Goal: Transaction & Acquisition: Obtain resource

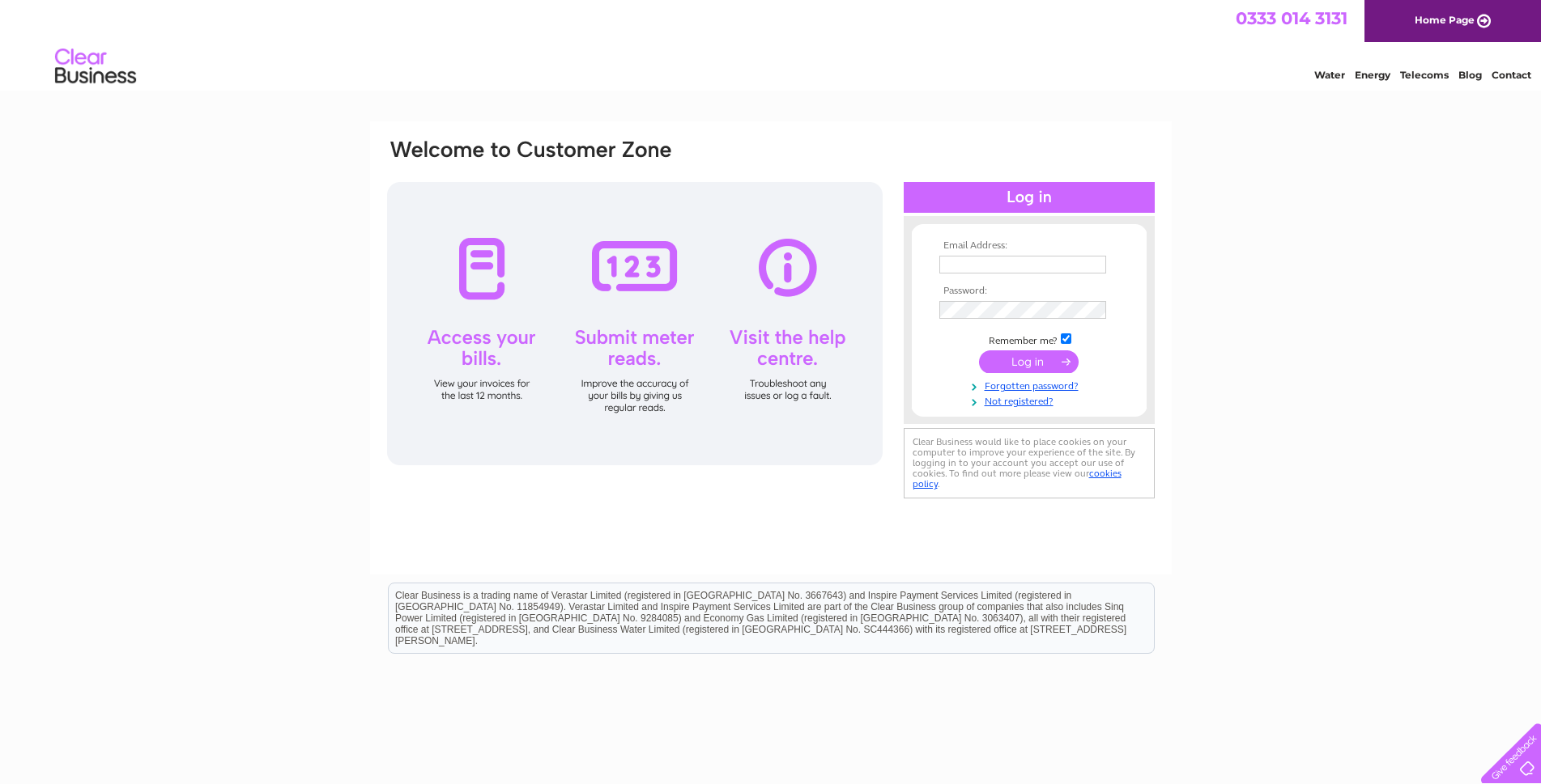
click at [1036, 357] on input "submit" at bounding box center [1029, 362] width 100 height 23
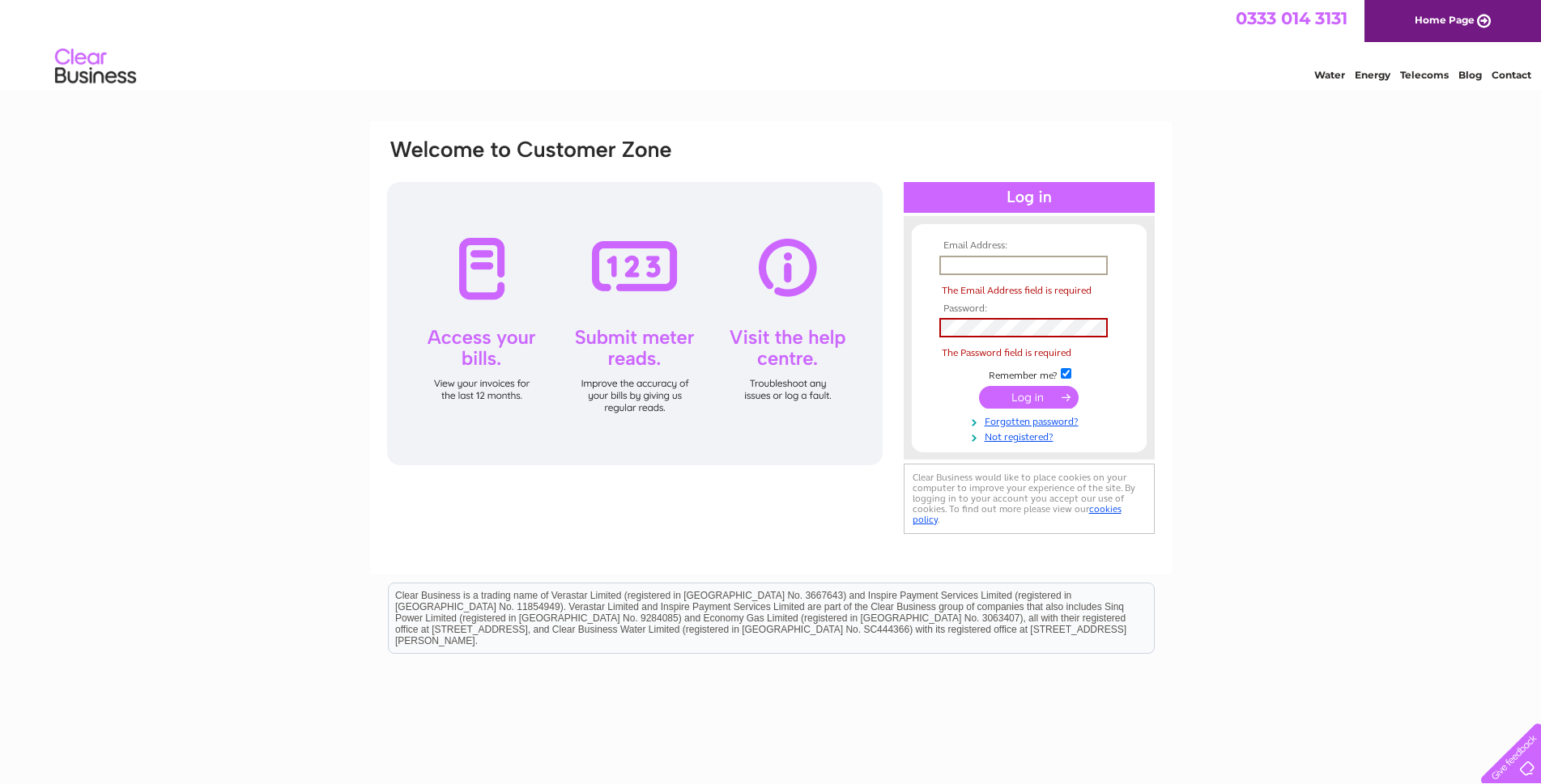
click at [963, 274] on td at bounding box center [1028, 265] width 188 height 27
click at [963, 267] on input "text" at bounding box center [1023, 265] width 169 height 20
type input "[EMAIL_ADDRESS][DOMAIN_NAME]"
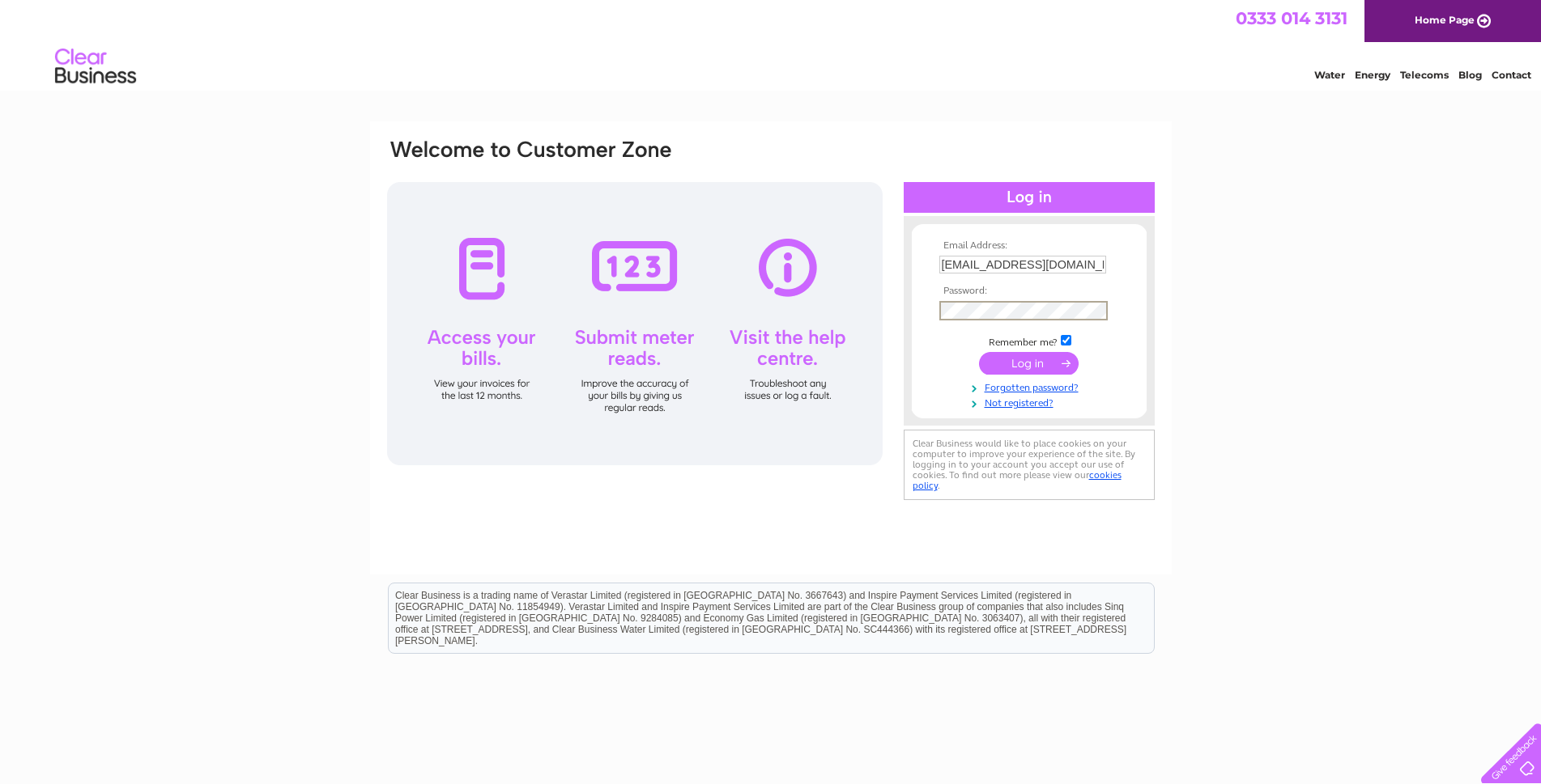
click at [1029, 355] on input "submit" at bounding box center [1029, 364] width 100 height 23
click at [1029, 365] on input "submit" at bounding box center [1029, 362] width 100 height 23
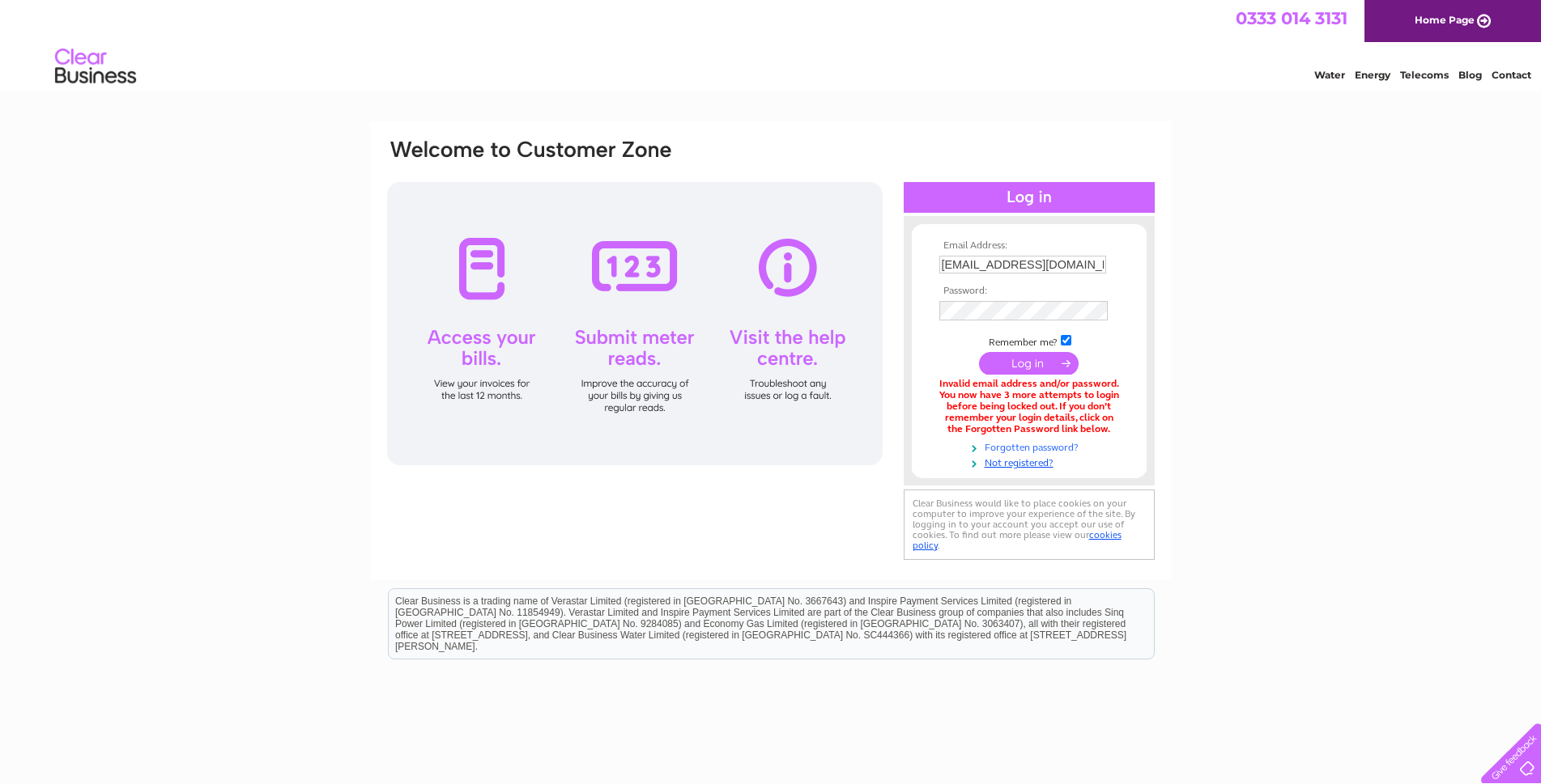
click at [1025, 444] on link "Forgotten password?" at bounding box center [1030, 447] width 184 height 15
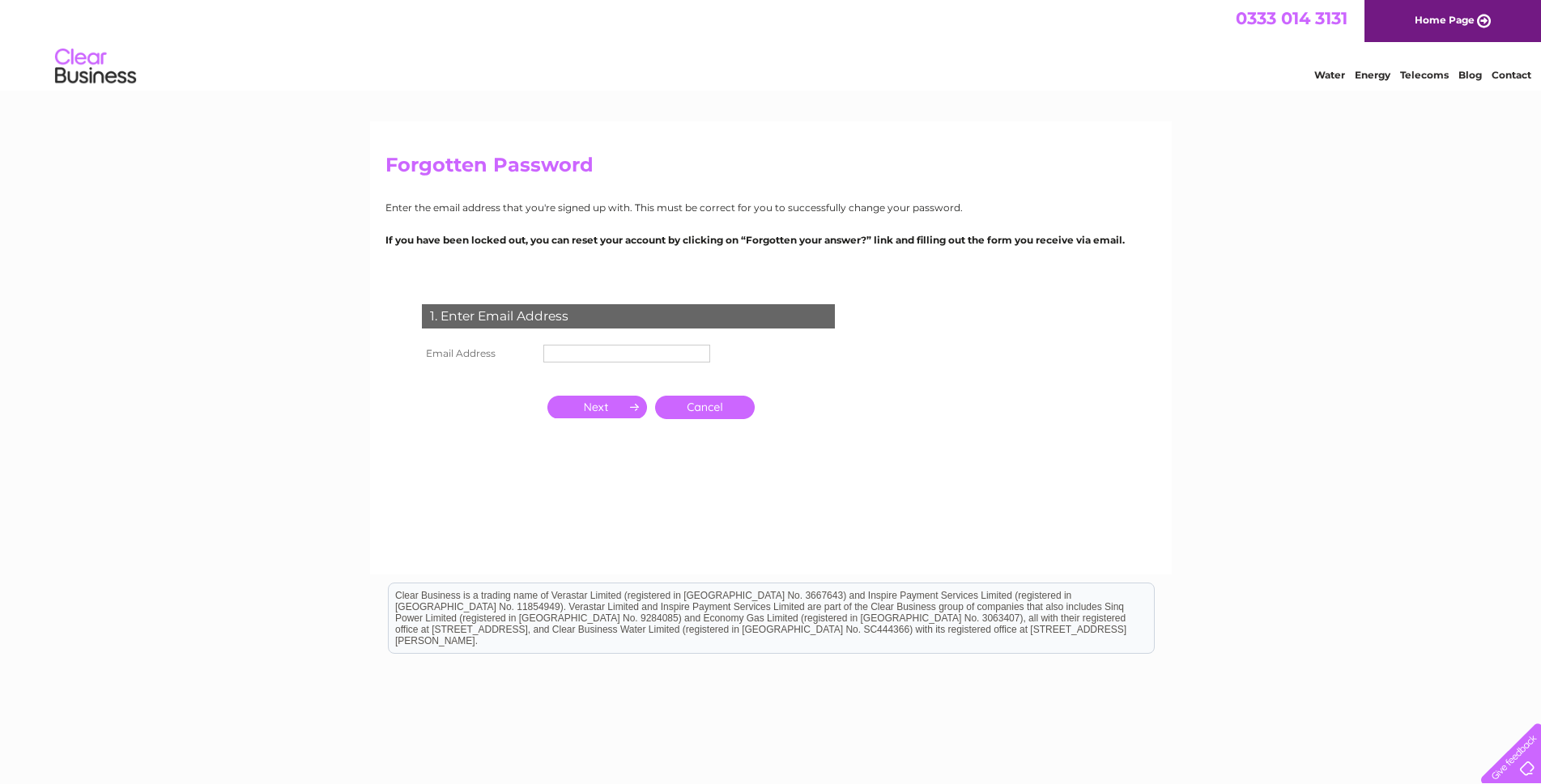
click at [556, 350] on input "text" at bounding box center [626, 353] width 167 height 18
type input "[EMAIL_ADDRESS][DOMAIN_NAME]"
click at [615, 402] on input "button" at bounding box center [598, 409] width 100 height 23
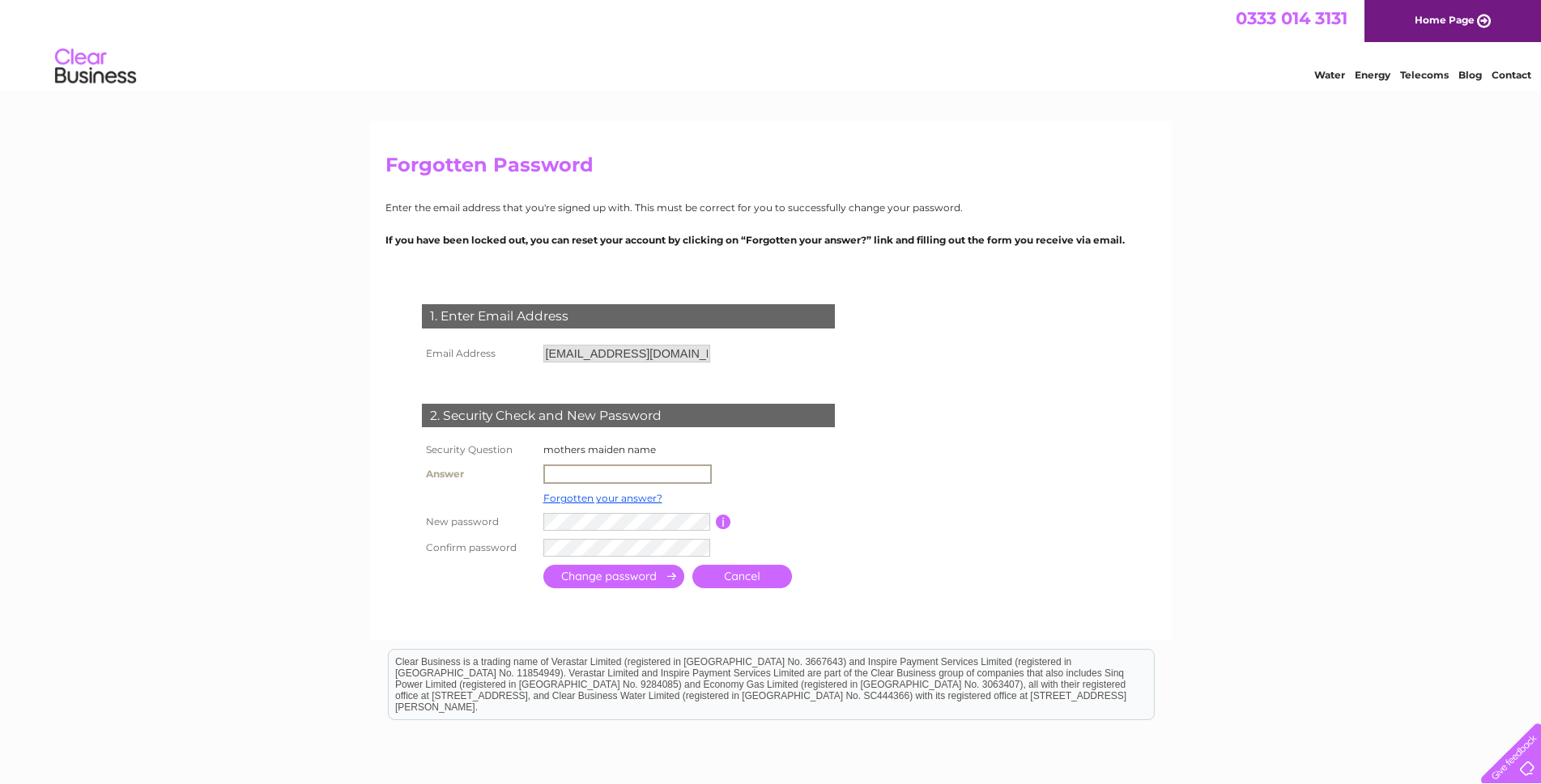
click at [573, 475] on input "text" at bounding box center [627, 474] width 169 height 20
type input "cruttenden"
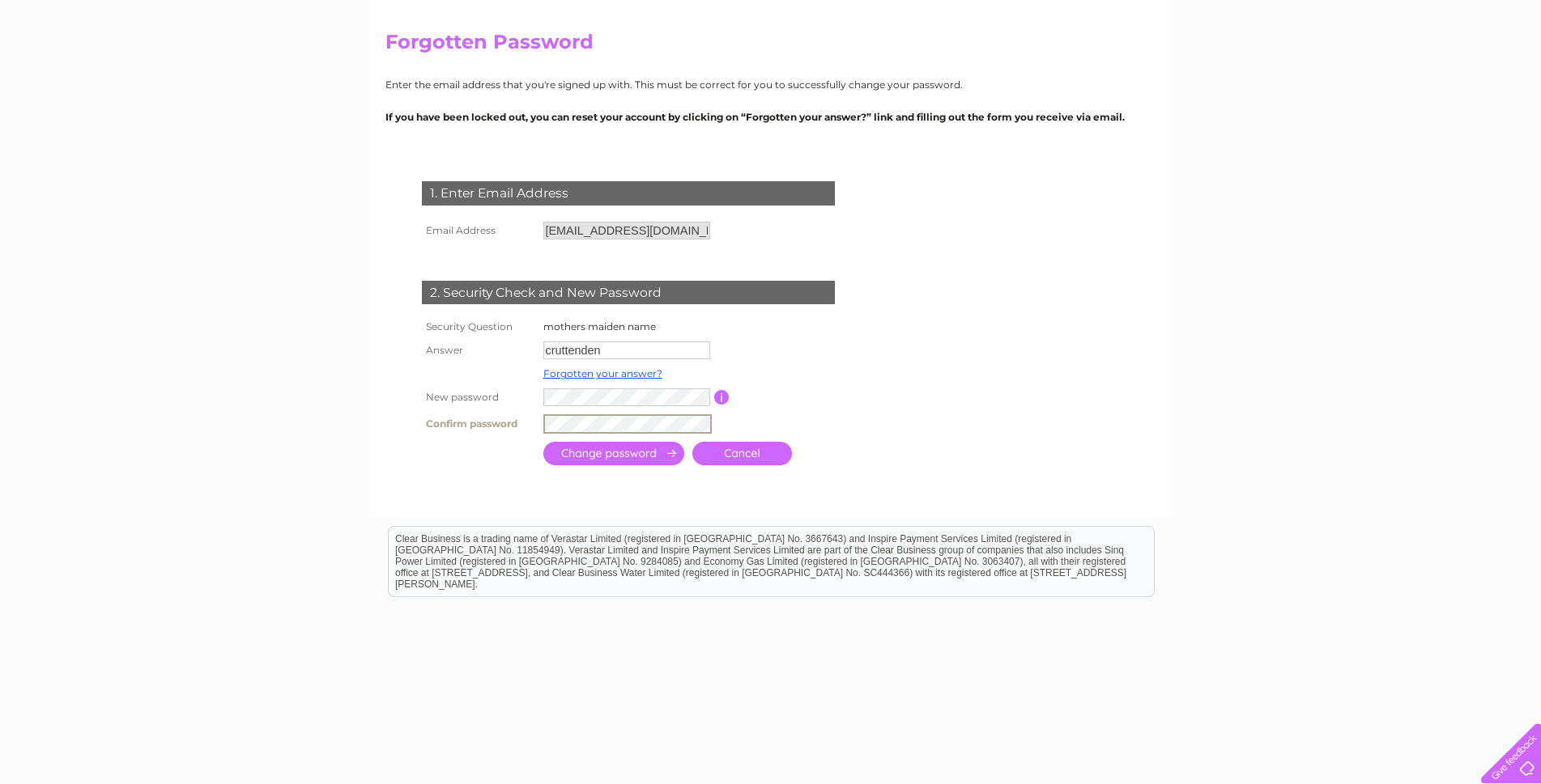
scroll to position [146, 0]
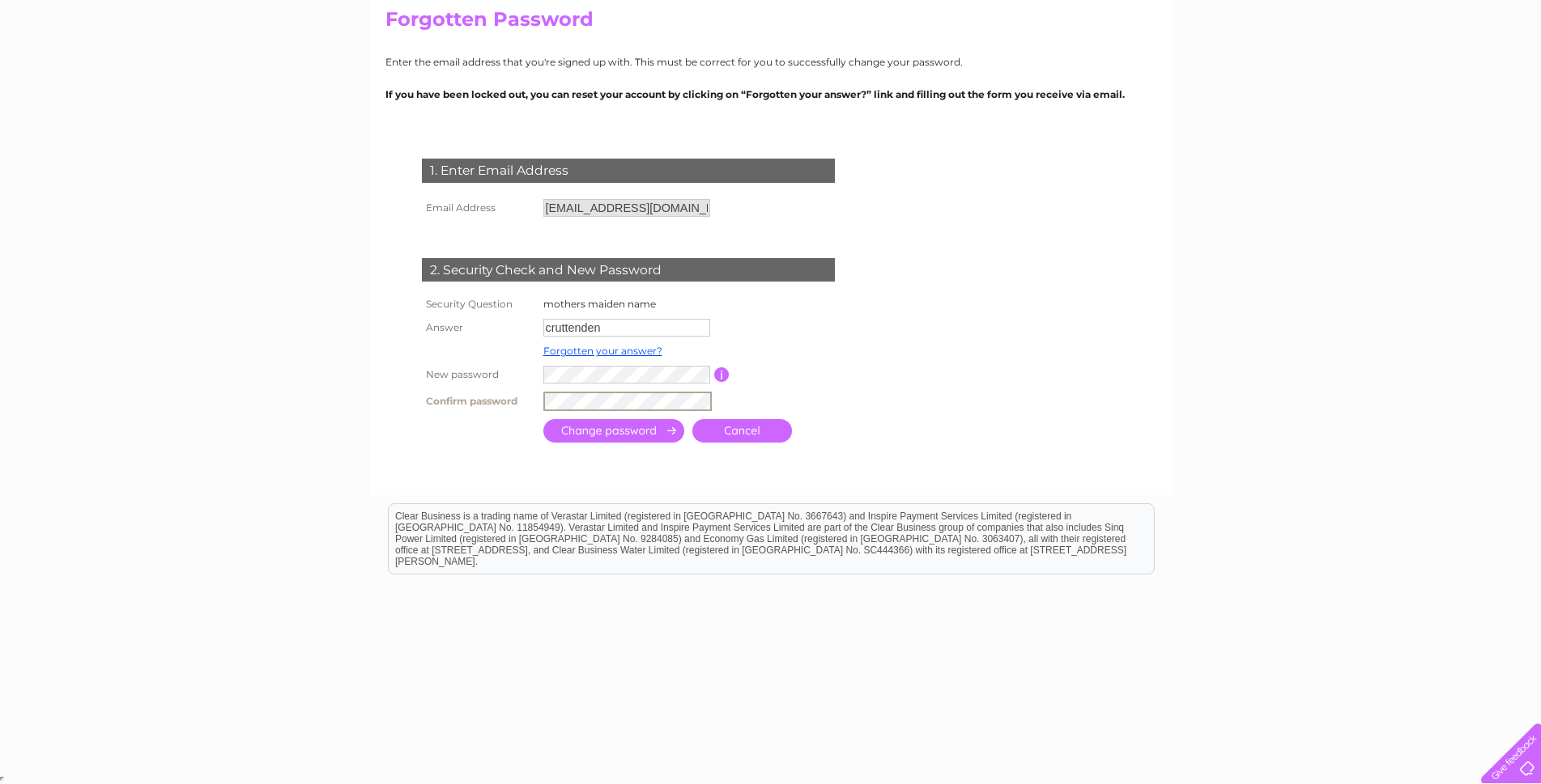
click at [641, 428] on input "submit" at bounding box center [613, 431] width 140 height 24
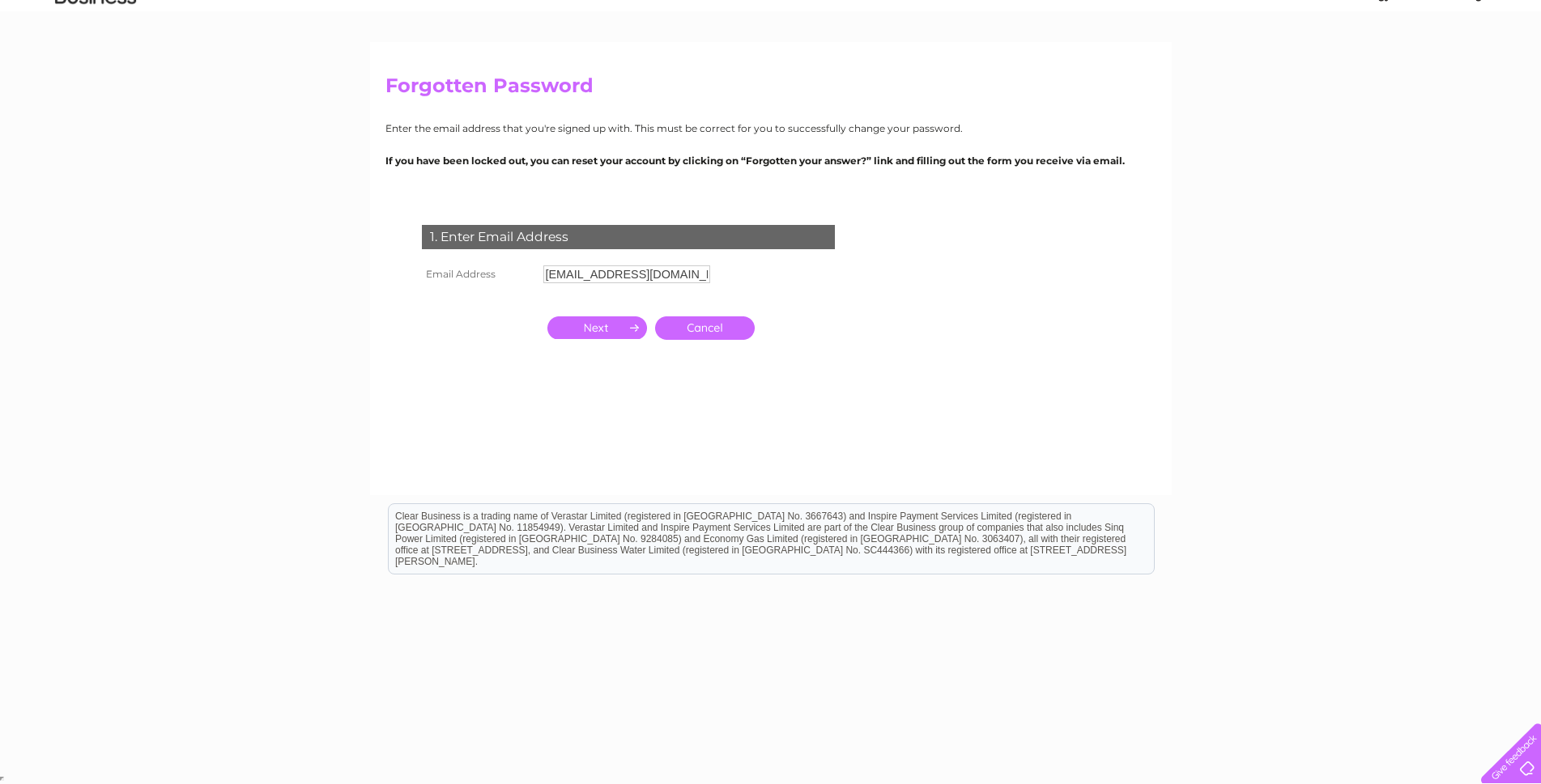
click at [609, 324] on input "button" at bounding box center [598, 328] width 100 height 23
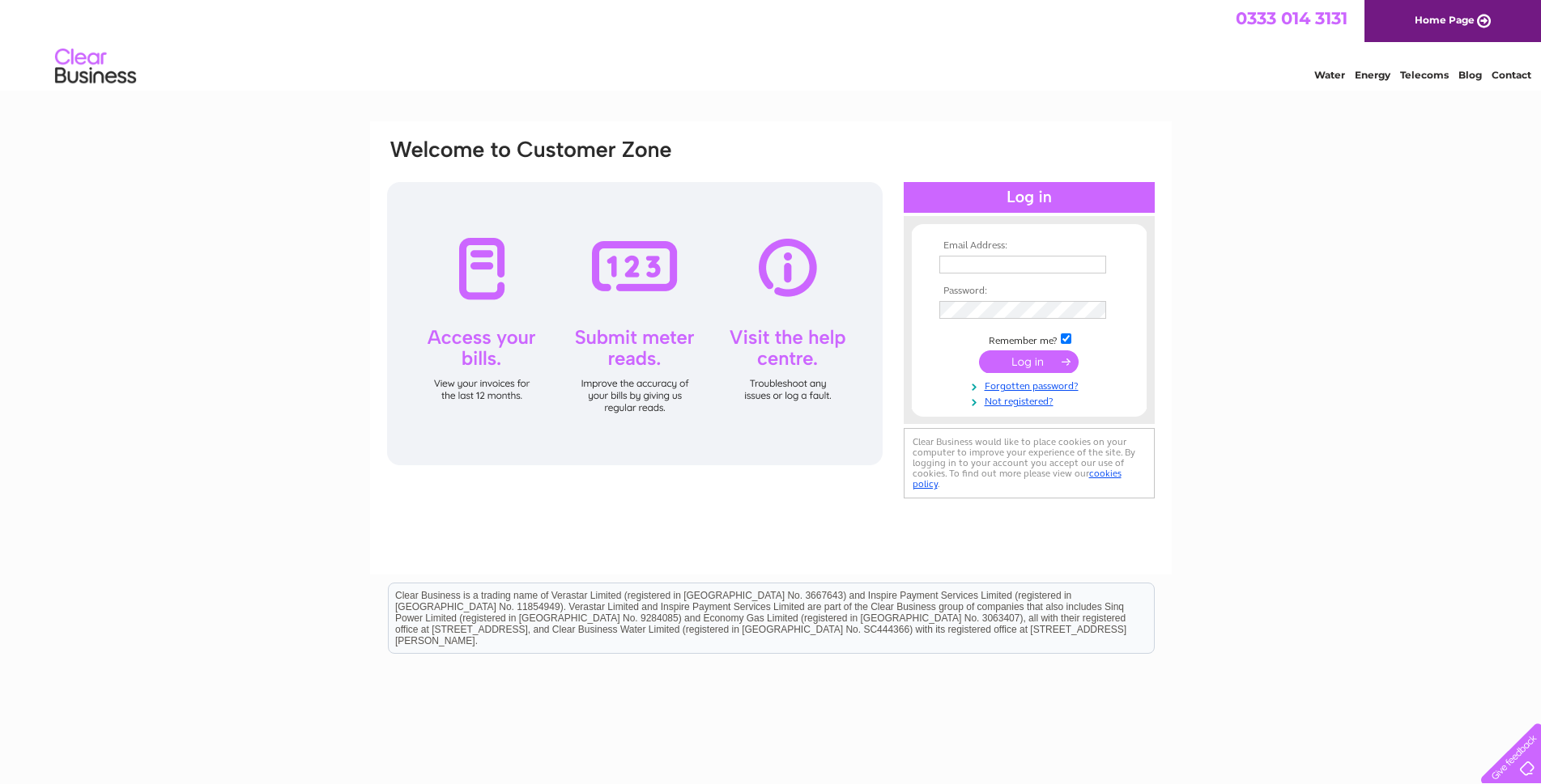
click at [962, 266] on input "text" at bounding box center [1022, 264] width 167 height 18
type input "[EMAIL_ADDRESS][DOMAIN_NAME]"
click at [1026, 363] on input "submit" at bounding box center [1029, 362] width 100 height 23
click at [1033, 400] on link "Forgotten password?" at bounding box center [1030, 400] width 184 height 15
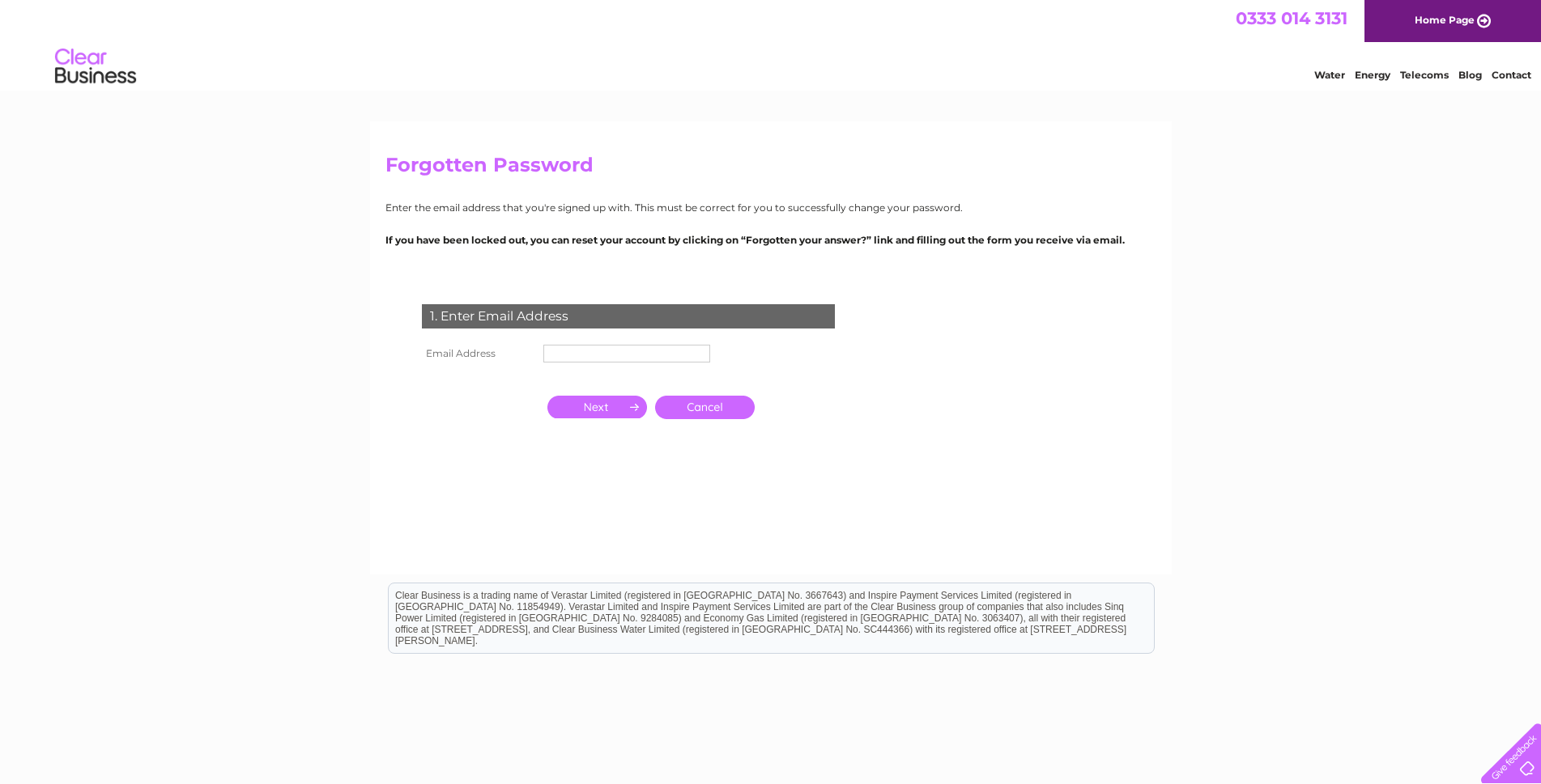
click at [563, 352] on input "text" at bounding box center [626, 353] width 167 height 18
type input "info@wood-turning-uk.co.uk"
click at [623, 405] on input "button" at bounding box center [598, 407] width 100 height 23
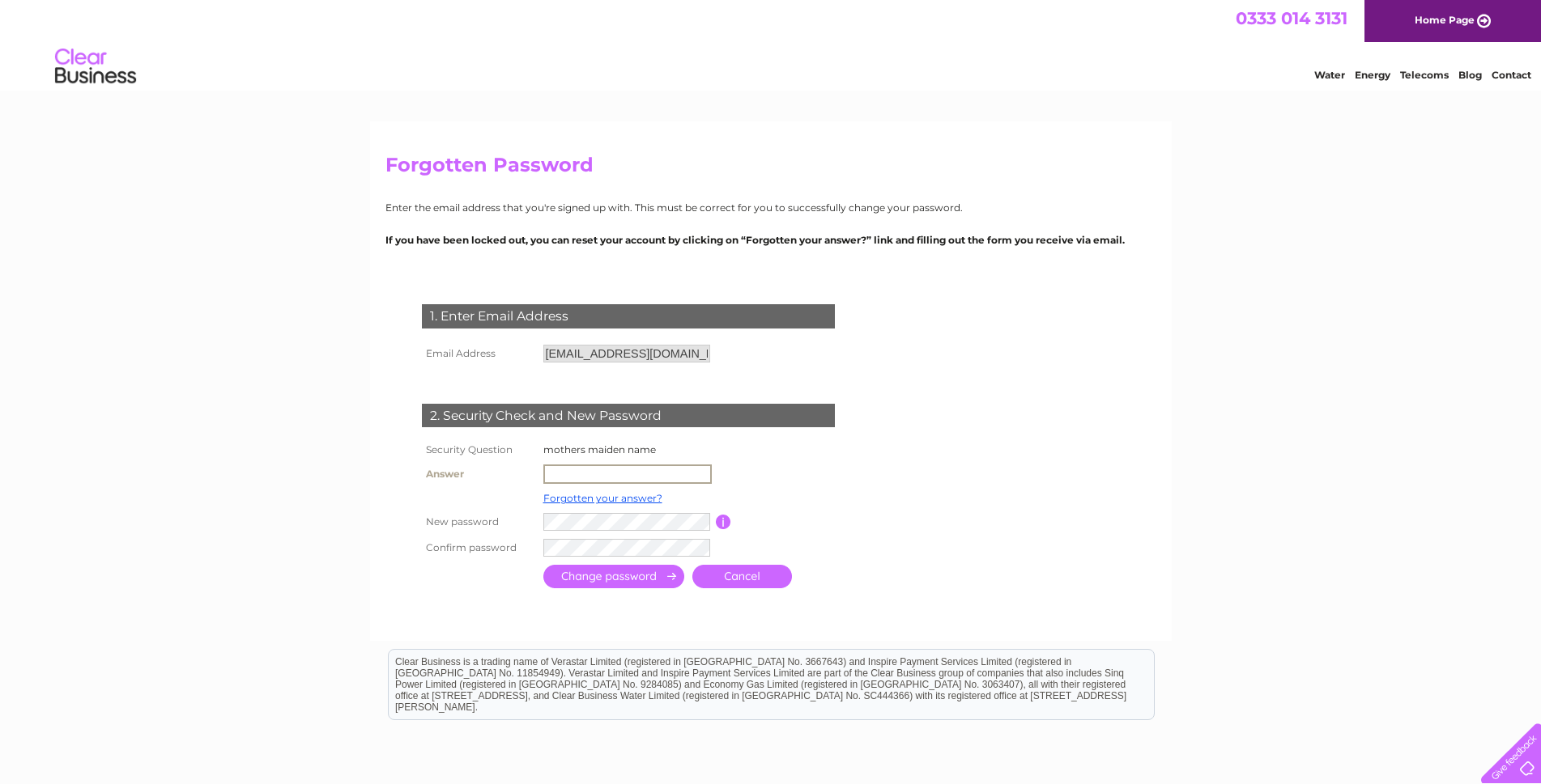
click at [559, 468] on input "text" at bounding box center [627, 474] width 169 height 20
type input "cruttenden"
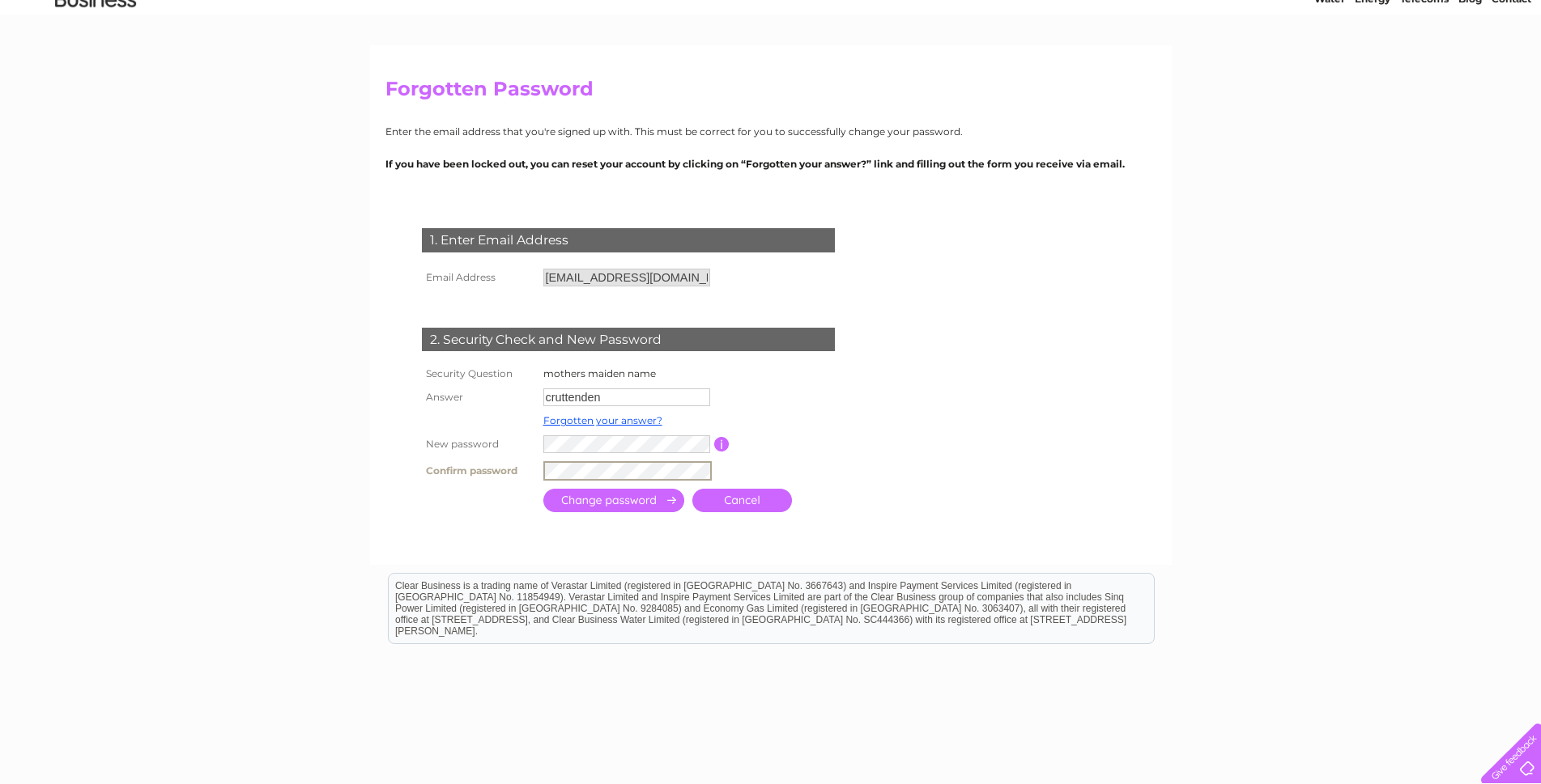
scroll to position [146, 0]
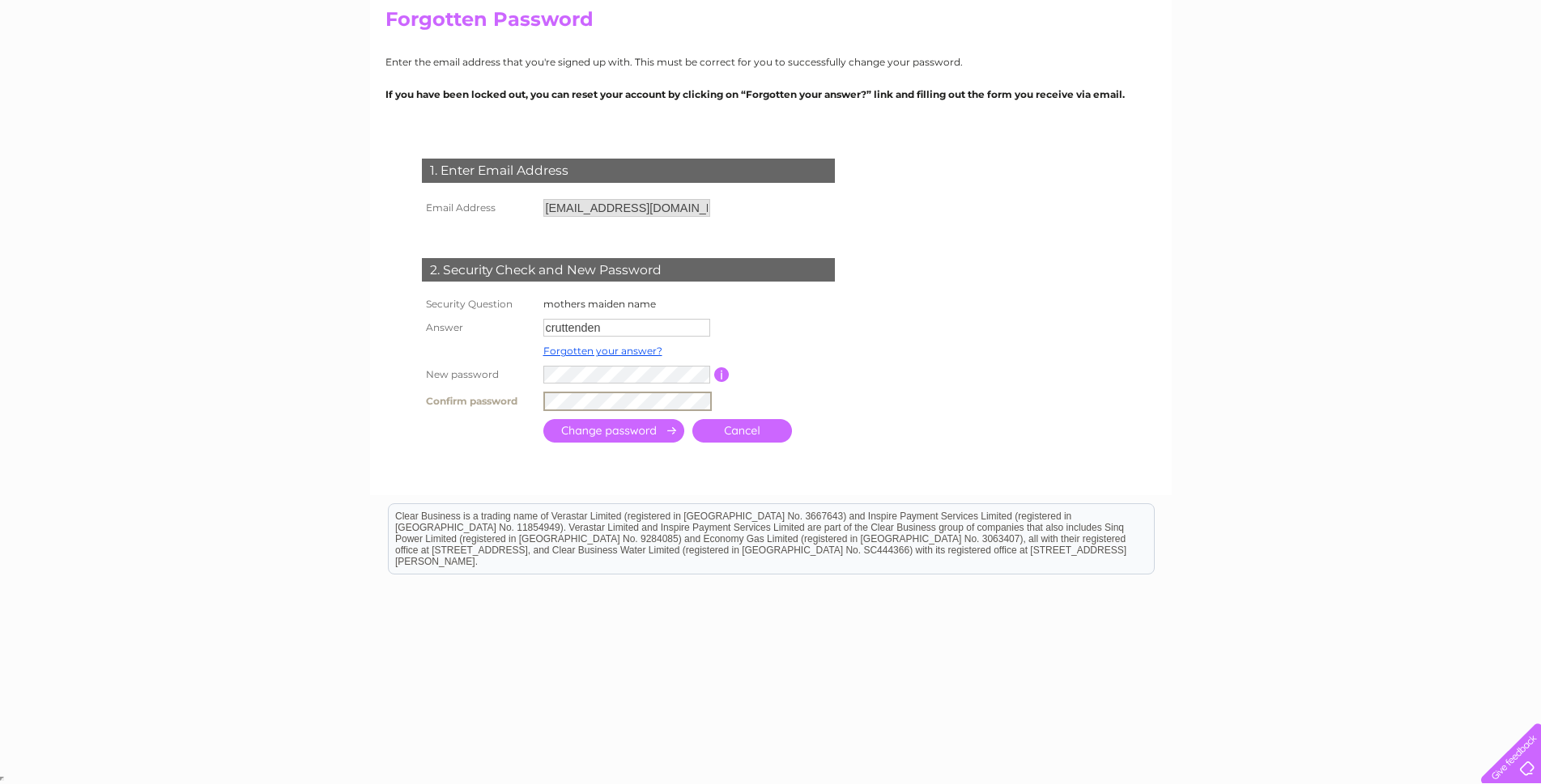
click at [670, 429] on input "submit" at bounding box center [613, 431] width 140 height 24
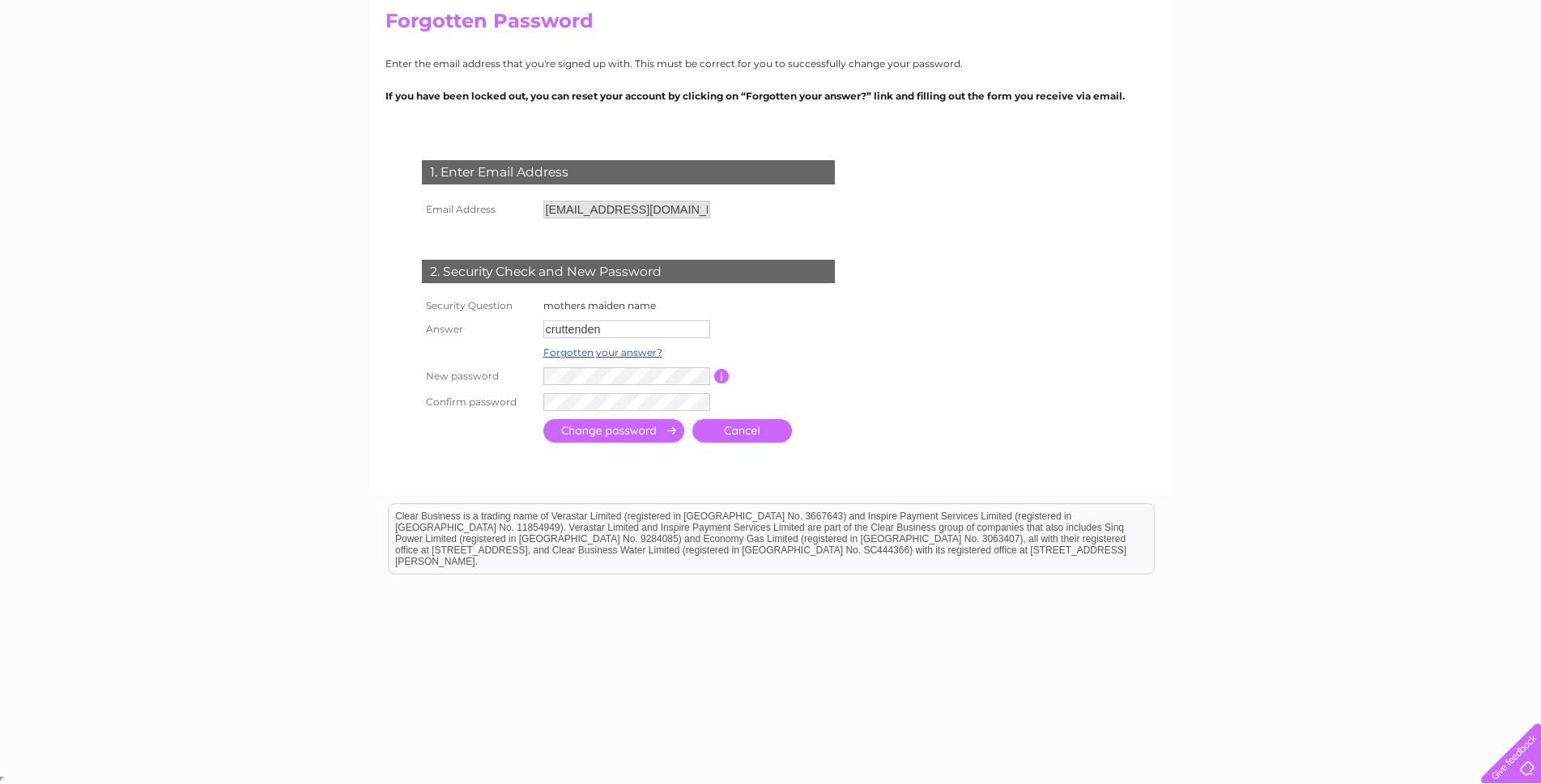
scroll to position [144, 0]
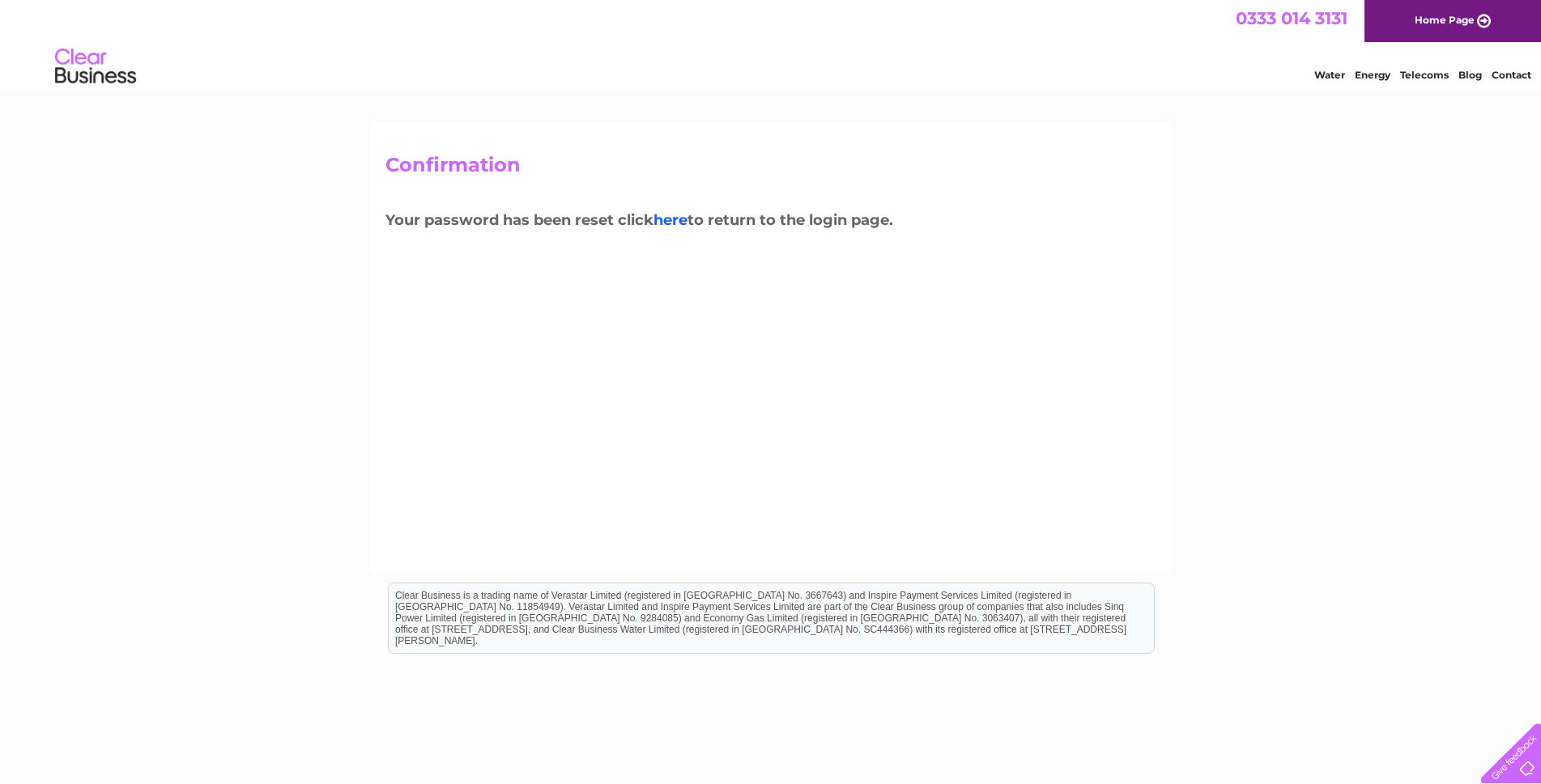
click at [672, 219] on link "here" at bounding box center [670, 220] width 34 height 18
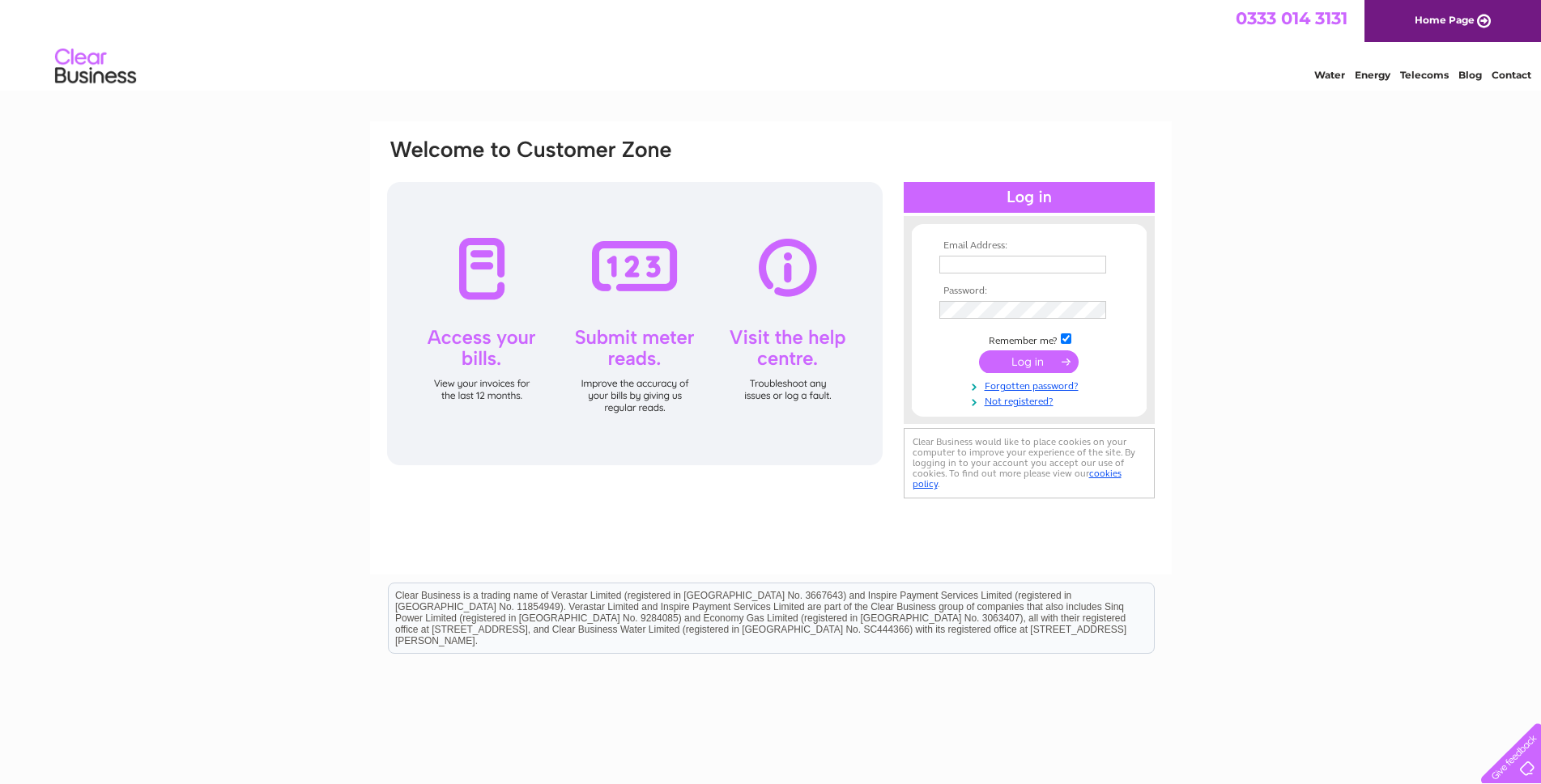
click at [962, 264] on input "text" at bounding box center [1022, 264] width 167 height 18
type input "[EMAIL_ADDRESS][DOMAIN_NAME]"
click at [1025, 362] on input "submit" at bounding box center [1029, 364] width 100 height 23
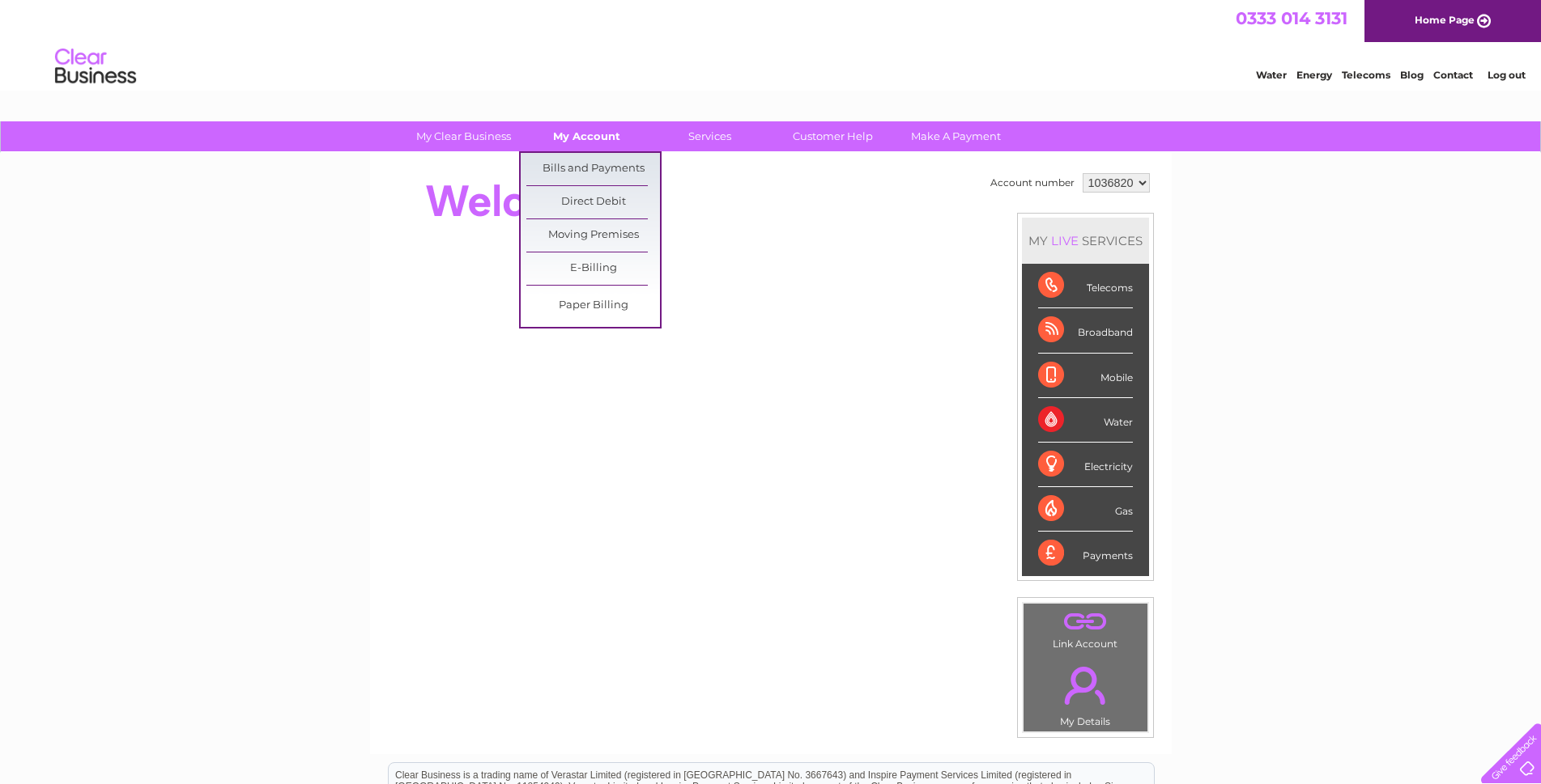
click at [576, 139] on link "My Account" at bounding box center [586, 137] width 134 height 30
click at [579, 164] on link "Bills and Payments" at bounding box center [593, 169] width 134 height 32
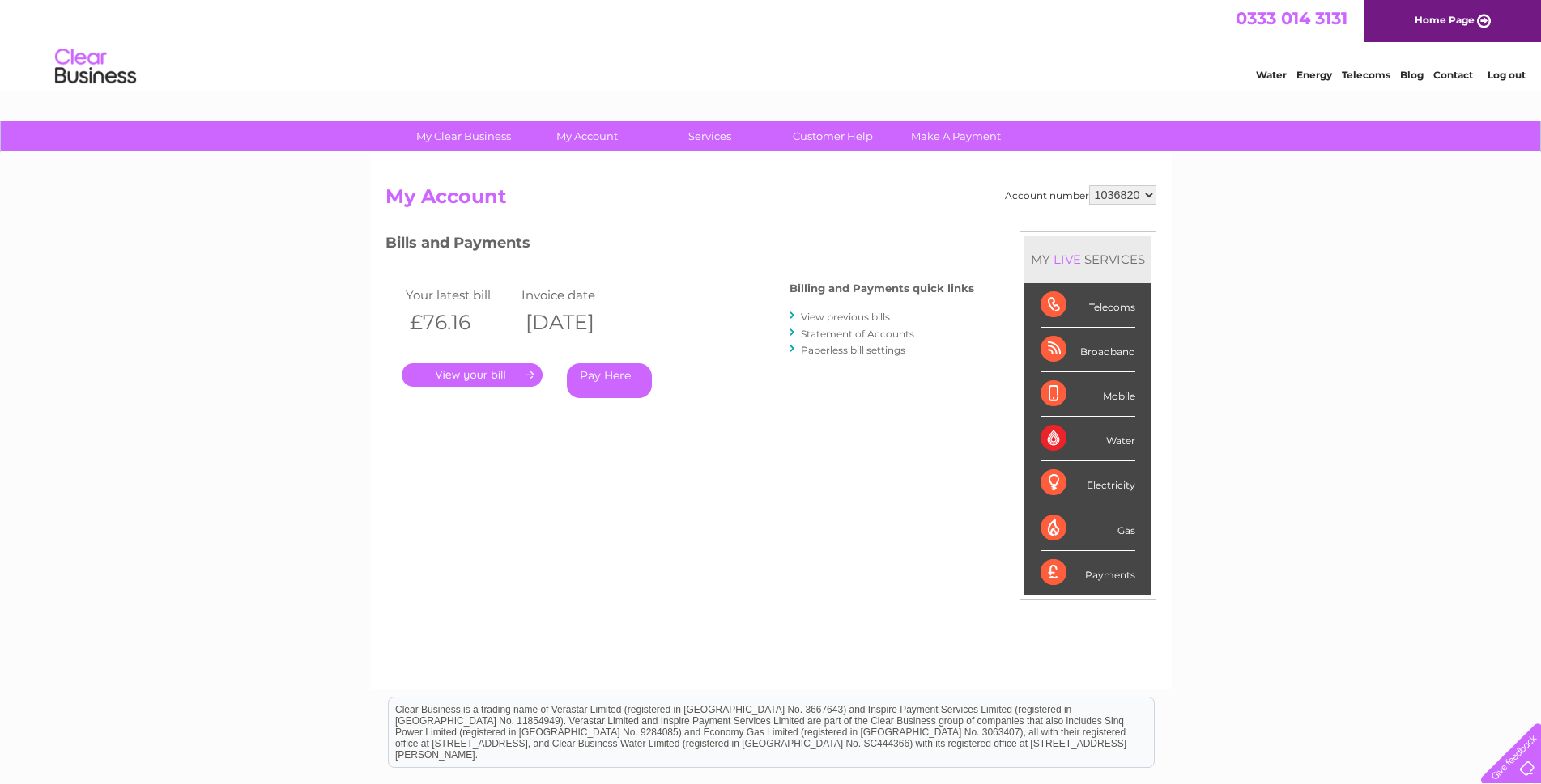
click at [485, 374] on link "." at bounding box center [471, 375] width 140 height 24
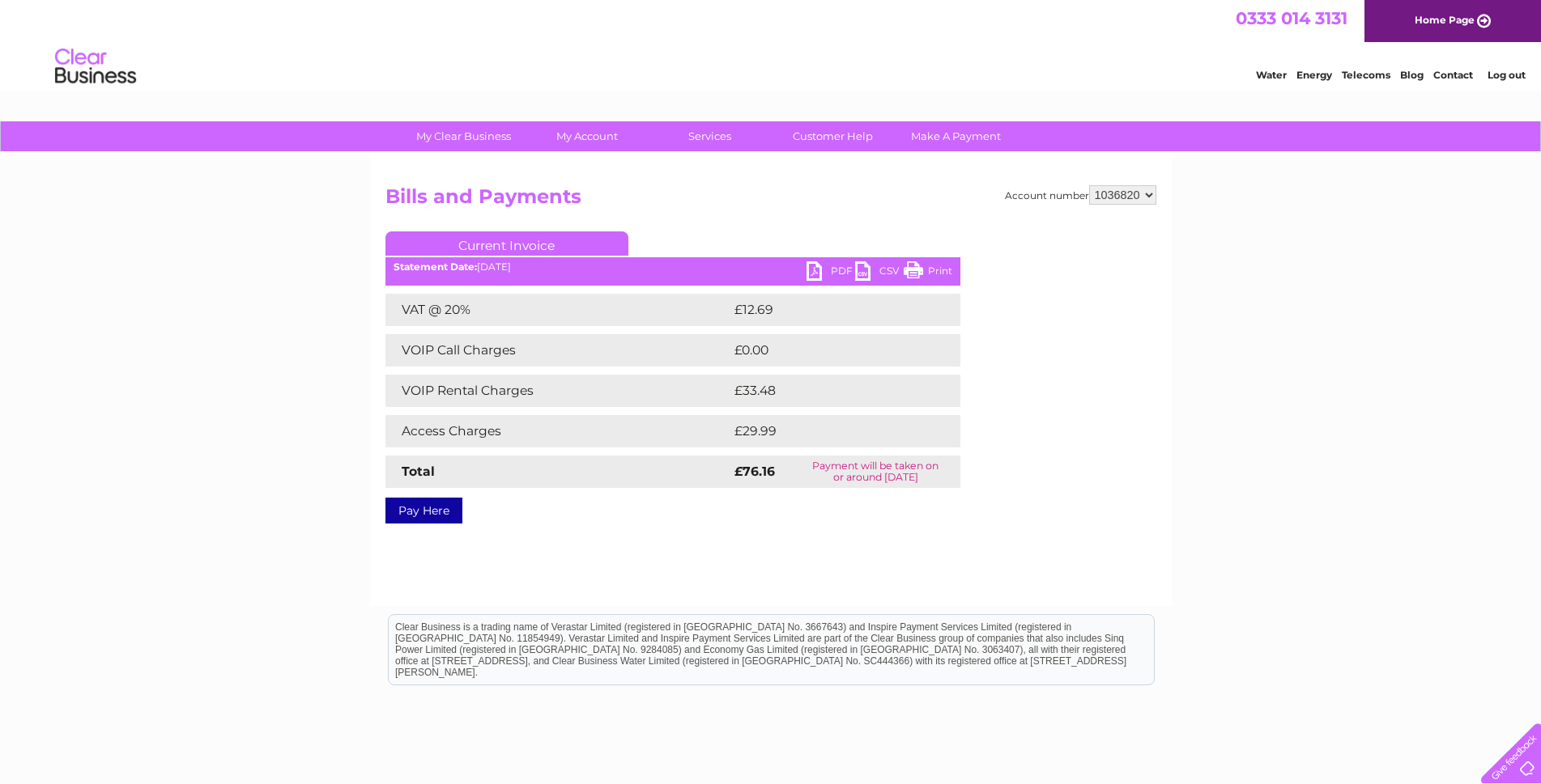
click at [815, 265] on link "PDF" at bounding box center [831, 272] width 49 height 24
